Goal: Entertainment & Leisure: Consume media (video, audio)

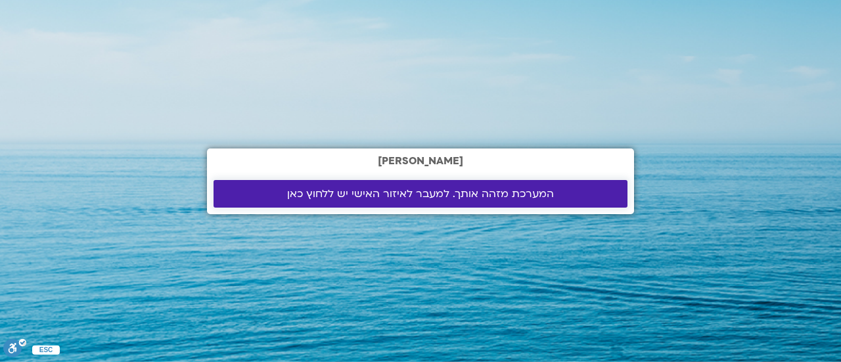
click at [397, 196] on span "המערכת מזהה אותך. למעבר לאיזור האישי יש ללחוץ כאן" at bounding box center [420, 194] width 267 height 12
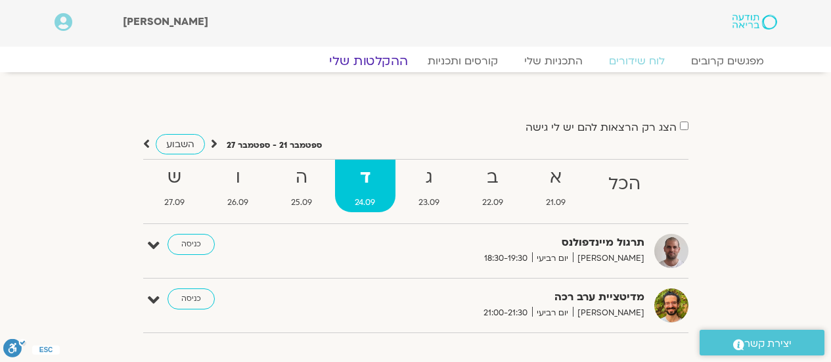
click at [395, 60] on link "ההקלטות שלי" at bounding box center [368, 61] width 110 height 16
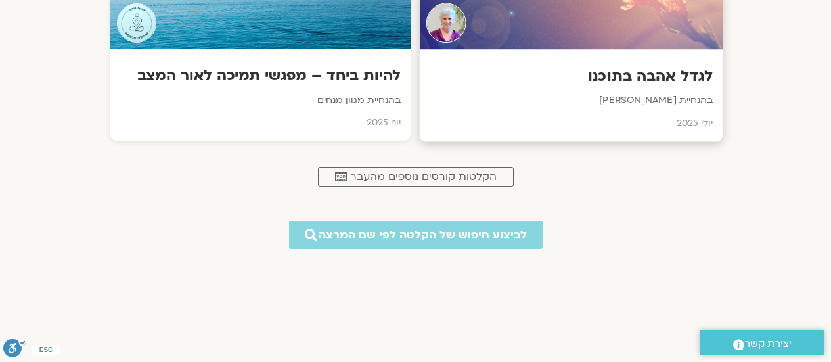
scroll to position [657, 0]
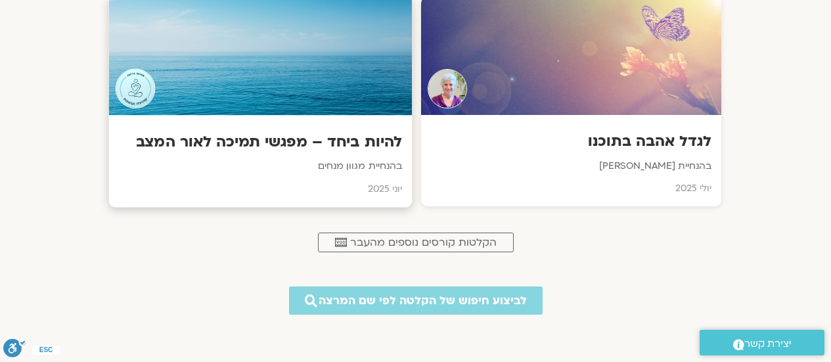
click at [372, 129] on div "להיות ביחד – מפגשי תמיכה לאור המצב בהנחיית מגוון מנחים יוני 2025" at bounding box center [259, 162] width 303 height 92
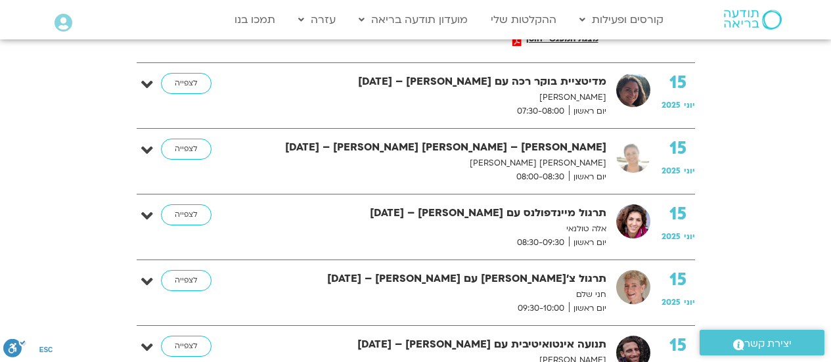
scroll to position [722, 0]
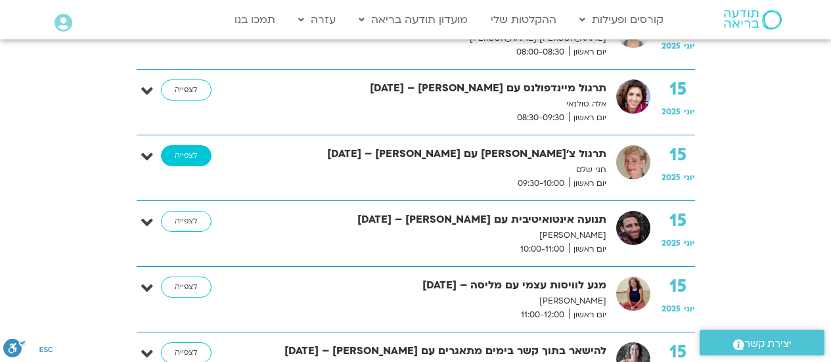
click at [186, 152] on link "לצפייה" at bounding box center [186, 155] width 51 height 21
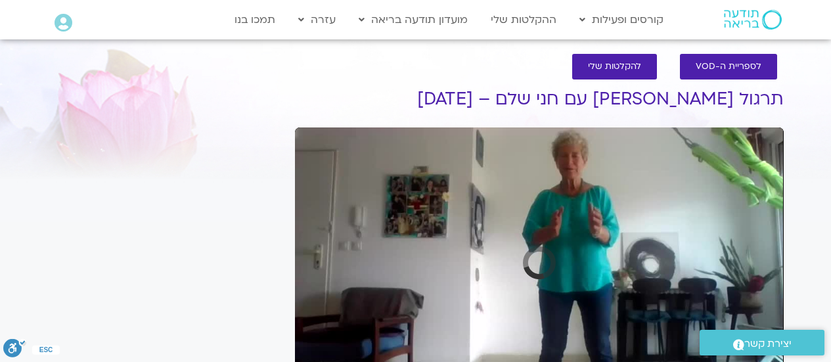
scroll to position [74, 0]
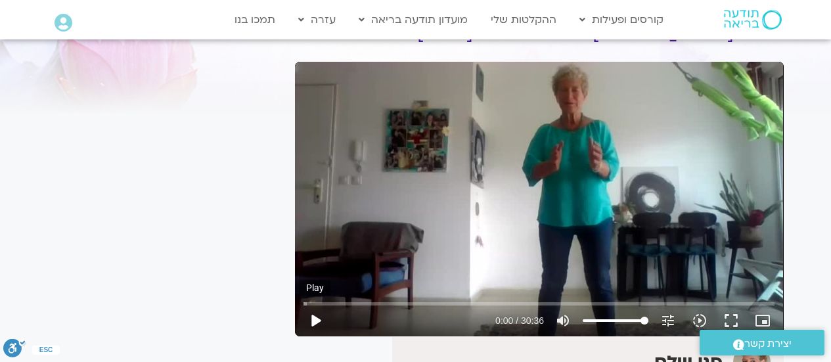
click at [314, 316] on button "play_arrow" at bounding box center [315, 321] width 32 height 32
type input "8.993847"
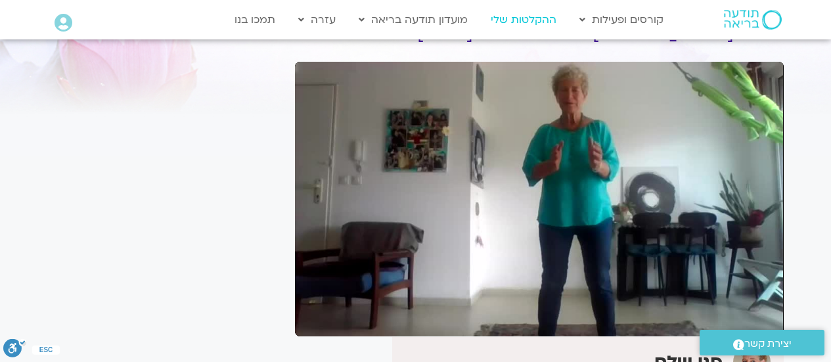
click at [537, 18] on link "ההקלטות שלי" at bounding box center [523, 19] width 79 height 25
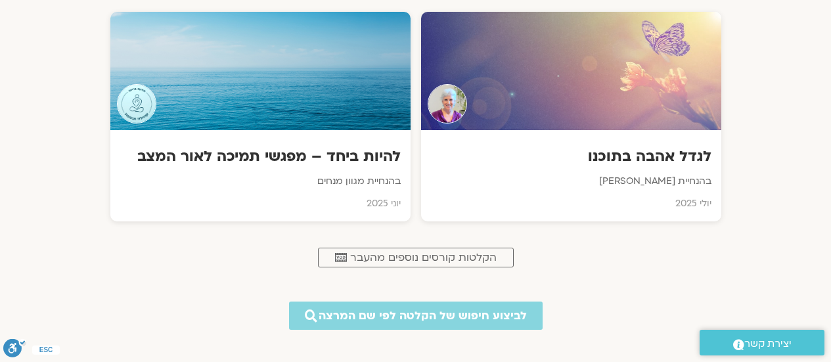
scroll to position [657, 0]
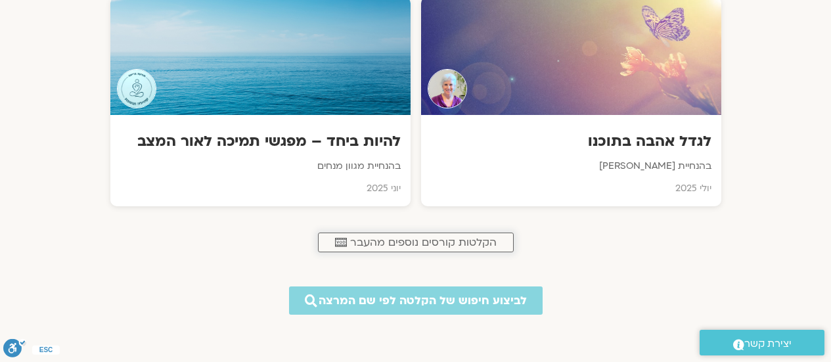
click at [431, 240] on span "הקלטות קורסים נוספים מהעבר" at bounding box center [423, 242] width 146 height 12
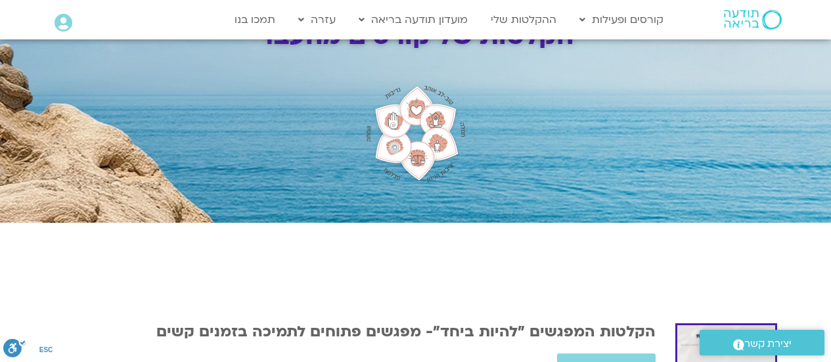
scroll to position [66, 0]
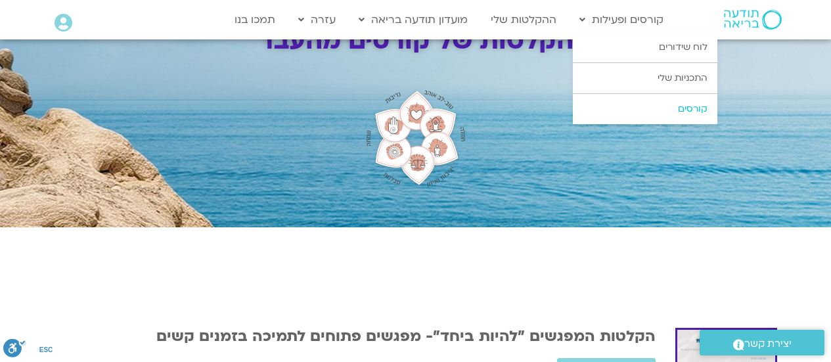
click at [655, 106] on link "קורסים" at bounding box center [645, 109] width 144 height 30
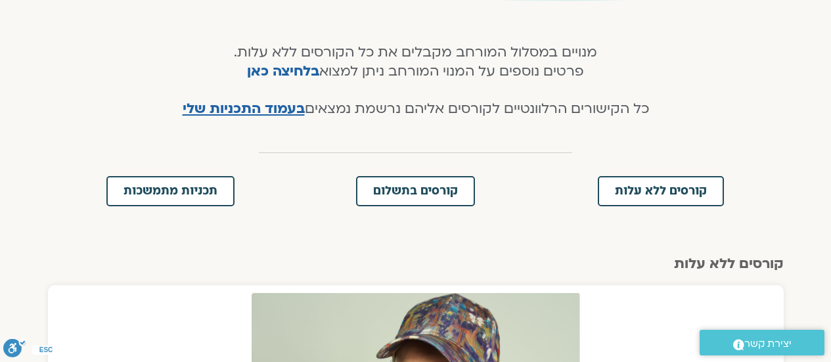
scroll to position [263, 0]
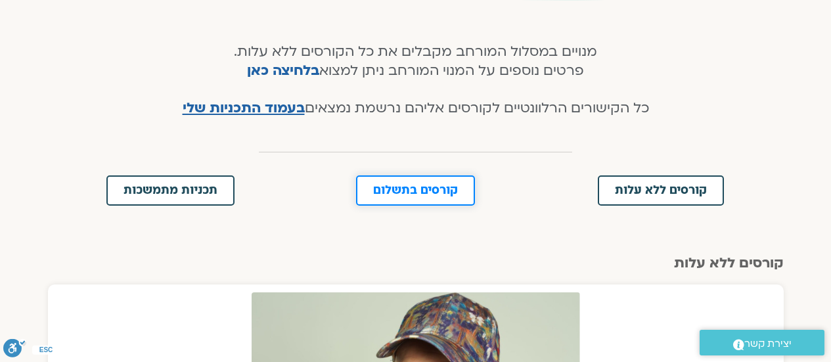
click at [407, 189] on span "קורסים בתשלום" at bounding box center [415, 191] width 85 height 12
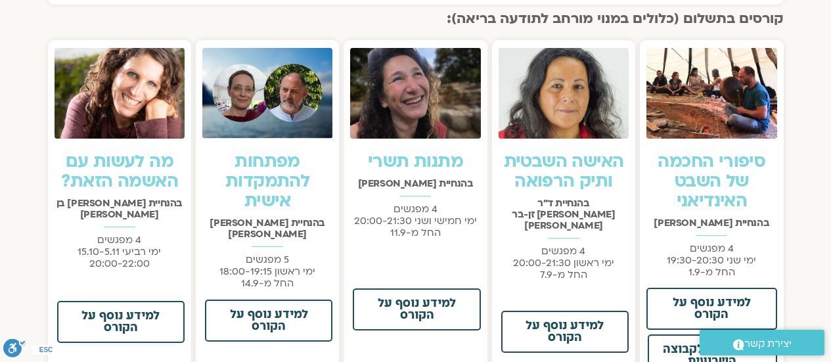
scroll to position [972, 0]
